Goal: Consume media (video, audio)

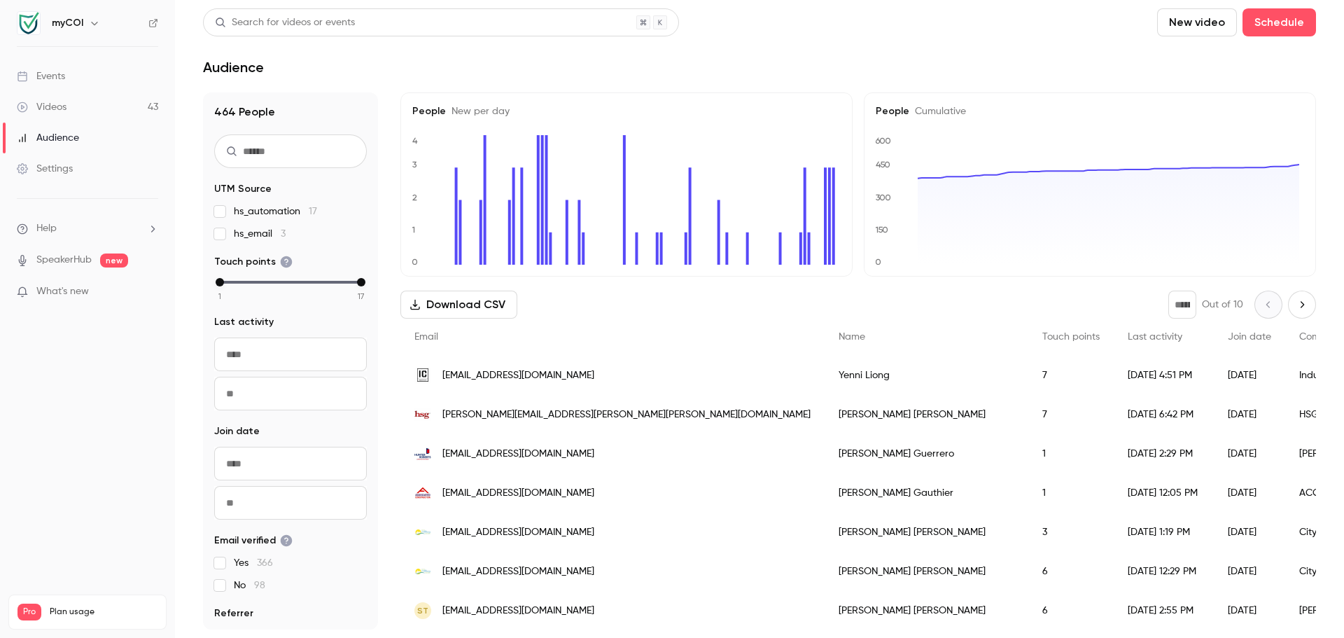
click at [71, 102] on link "Videos 43" at bounding box center [87, 107] width 175 height 31
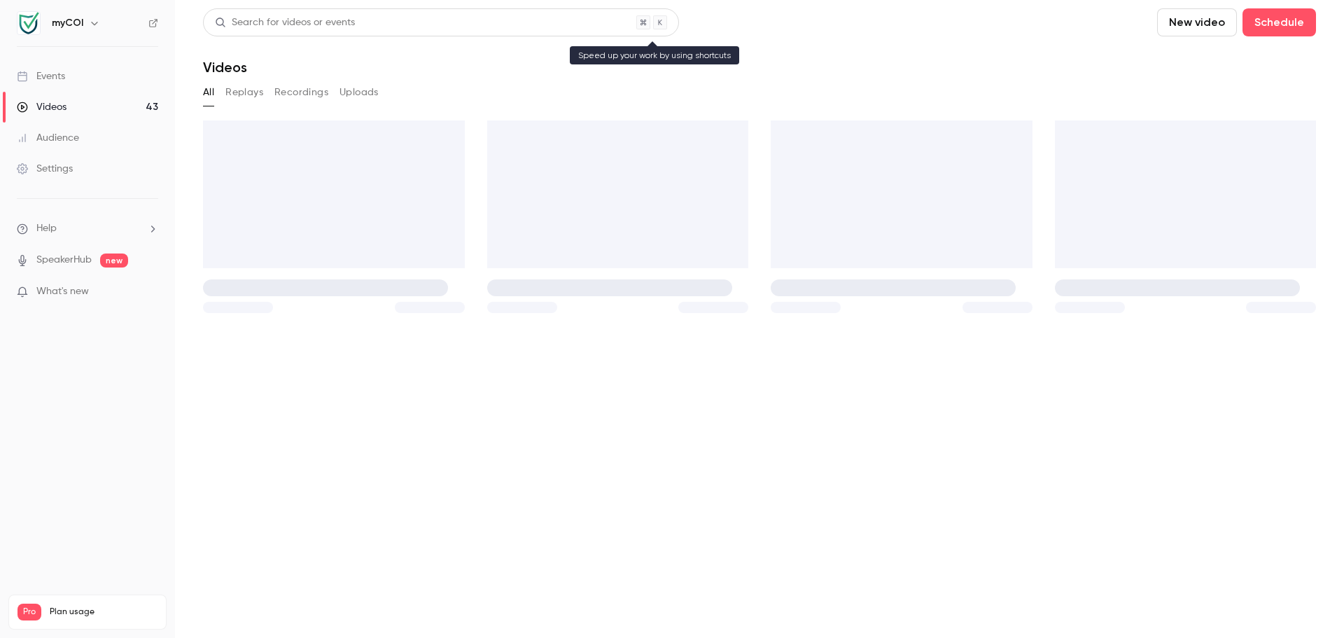
click at [376, 16] on div "Search for videos or events" at bounding box center [441, 22] width 476 height 28
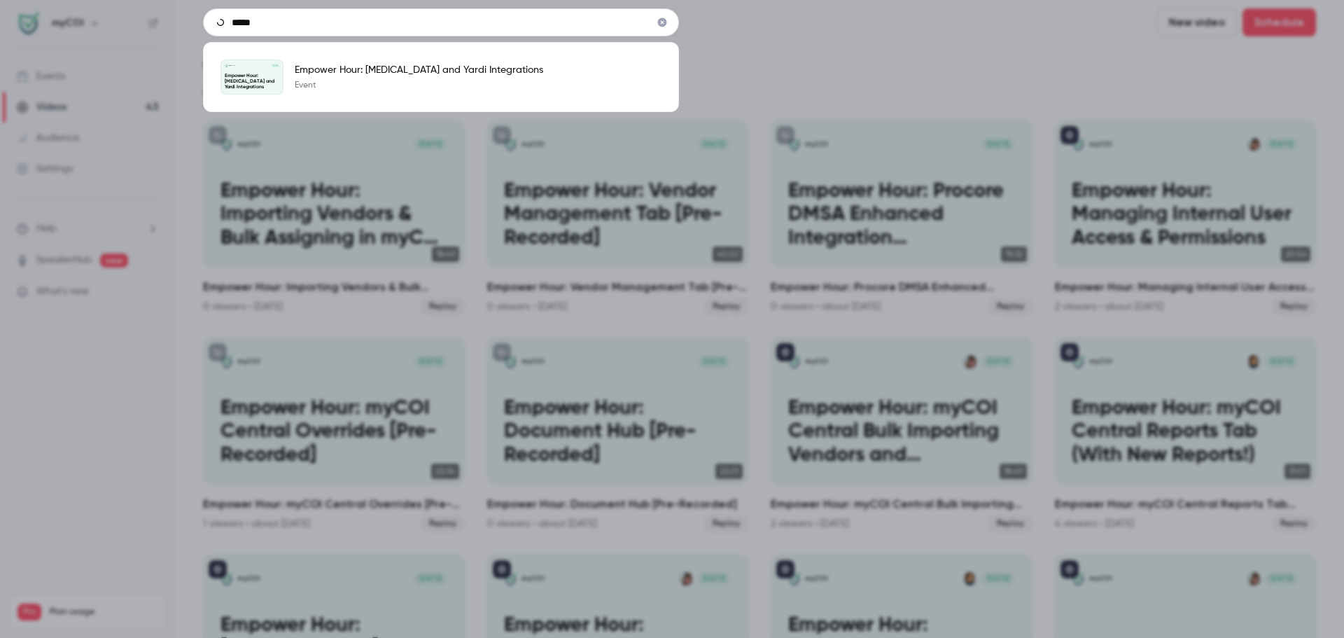
type input "*****"
click at [433, 92] on link "myCOI [DATE] Empower Hour: [MEDICAL_DATA] and Yardi Integrations Empower Hour: …" at bounding box center [440, 76] width 441 height 35
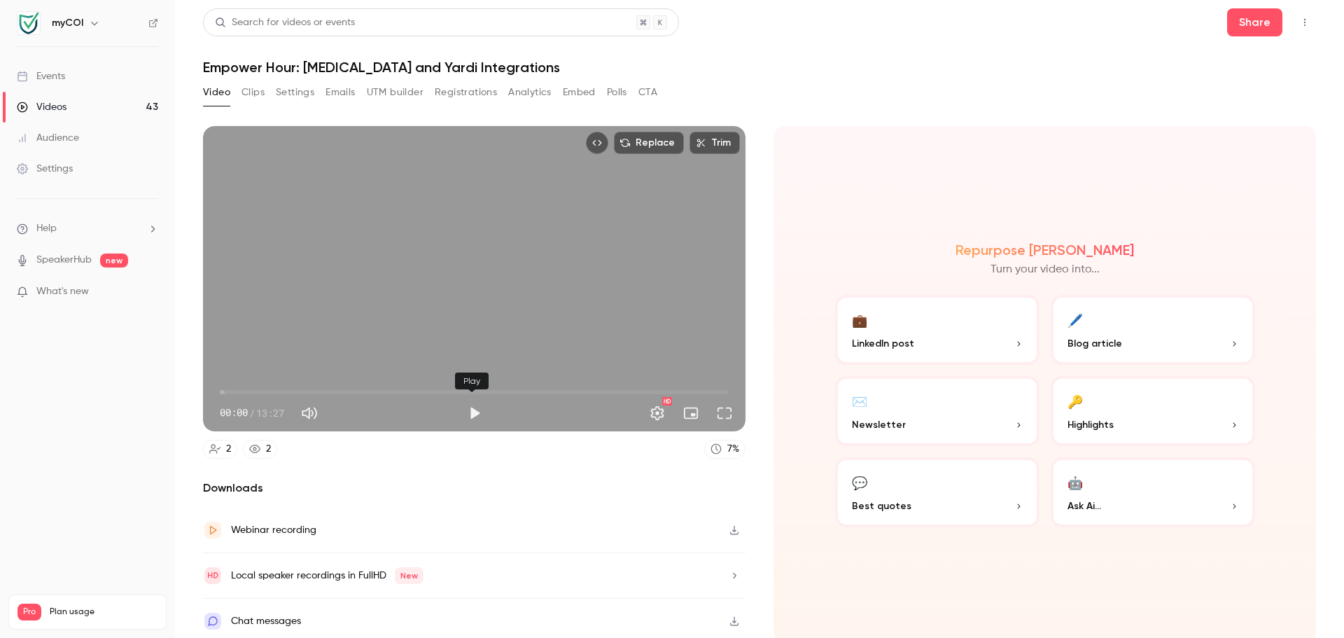
click at [473, 410] on button "Play" at bounding box center [475, 413] width 28 height 28
click at [356, 383] on span "00:00" at bounding box center [474, 392] width 509 height 22
click at [512, 384] on span "03:38" at bounding box center [474, 392] width 509 height 22
click at [595, 390] on span "10:01" at bounding box center [474, 392] width 509 height 22
click at [661, 391] on span "11:47" at bounding box center [474, 392] width 509 height 22
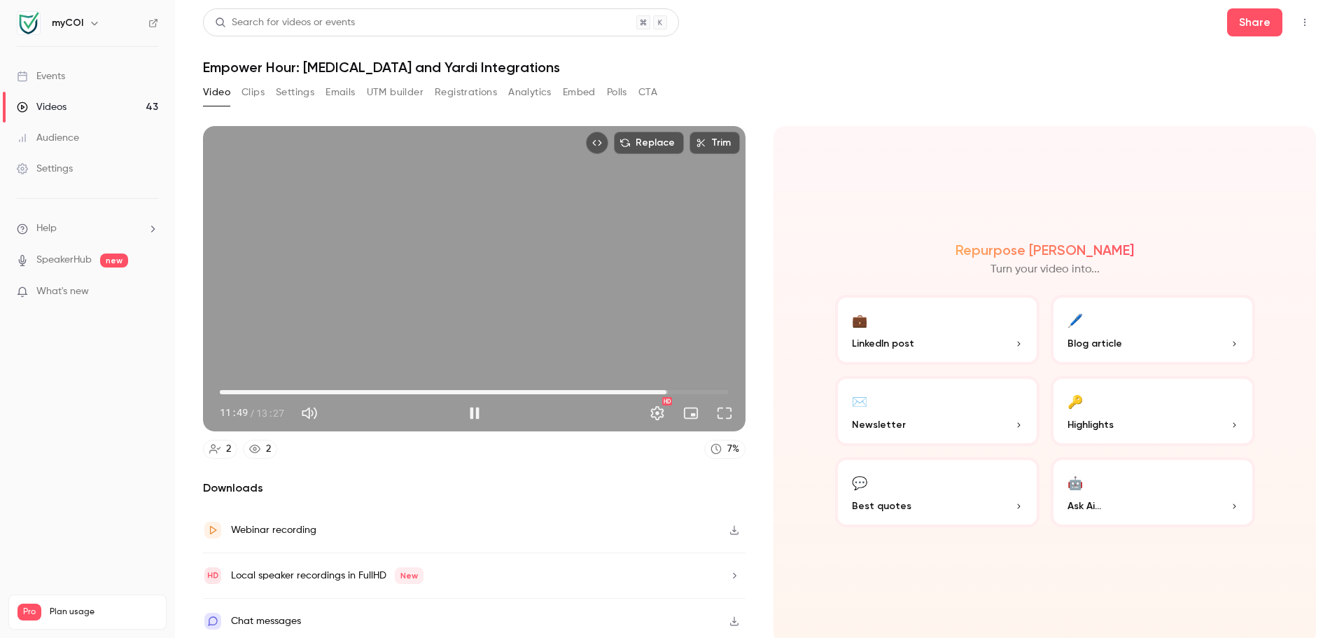
click at [616, 386] on span "11:49" at bounding box center [474, 392] width 509 height 22
click at [516, 386] on span "10:35" at bounding box center [474, 392] width 509 height 22
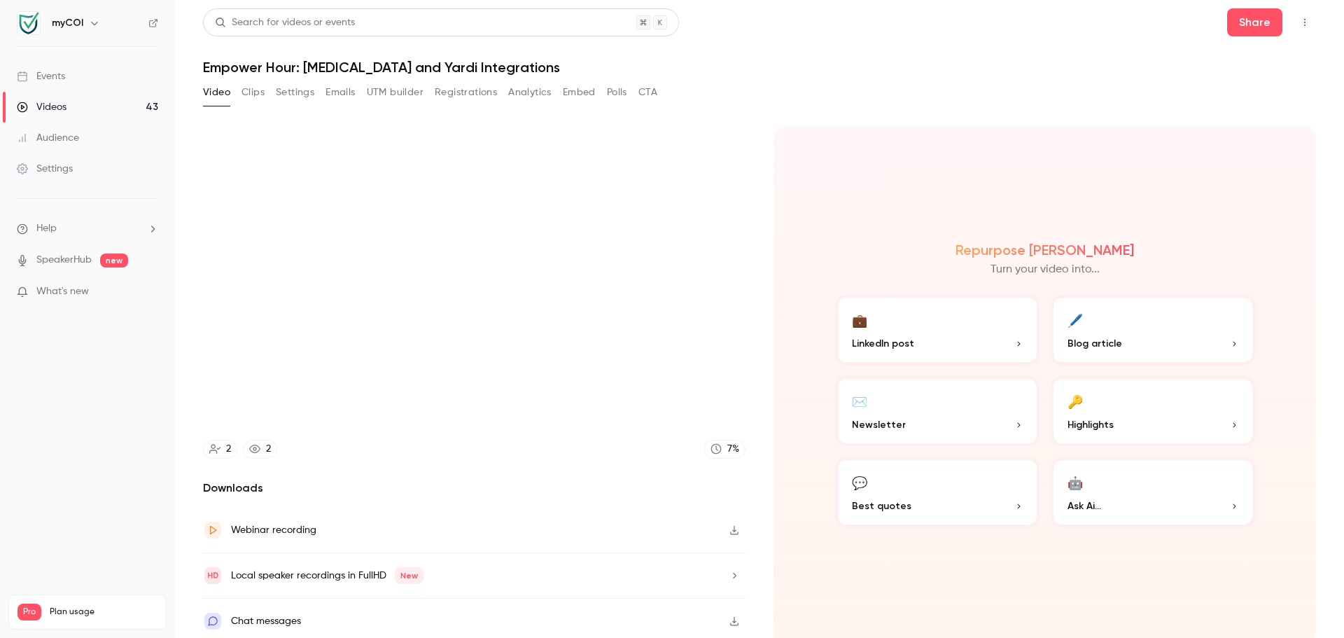
type input "*****"
click at [1256, 20] on button "Share" at bounding box center [1254, 22] width 55 height 28
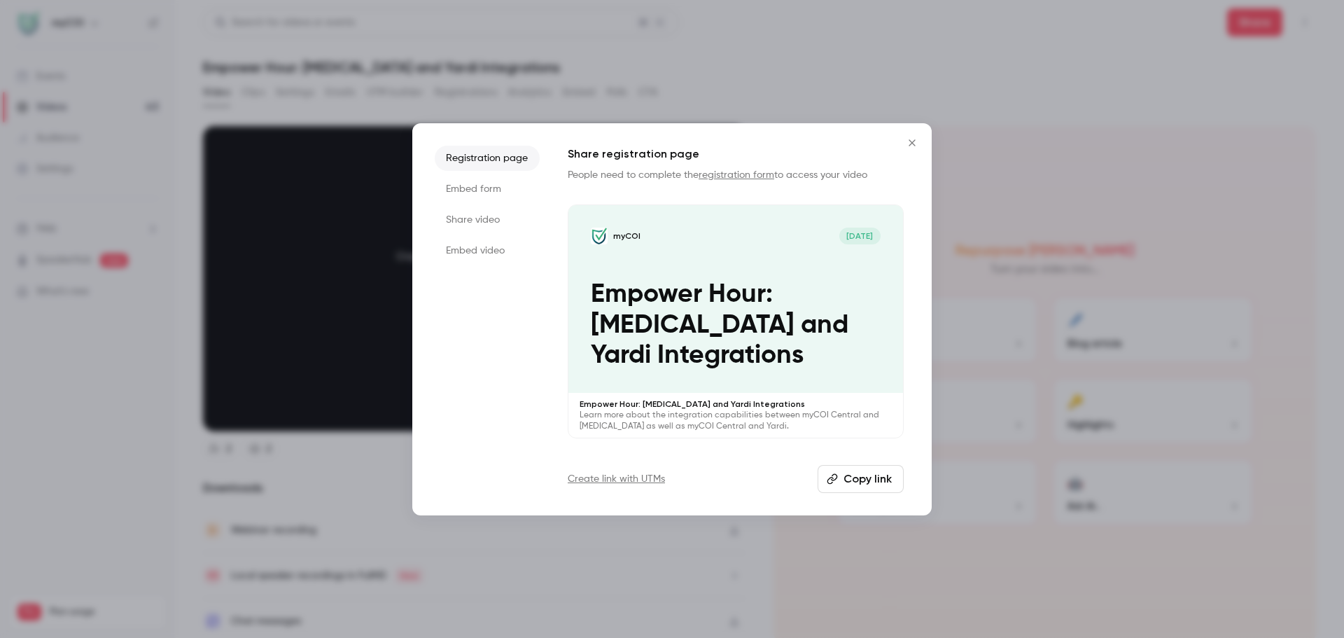
click at [857, 484] on button "Copy link" at bounding box center [861, 479] width 86 height 28
click at [875, 470] on button "Copy link" at bounding box center [861, 479] width 86 height 28
